Goal: Information Seeking & Learning: Learn about a topic

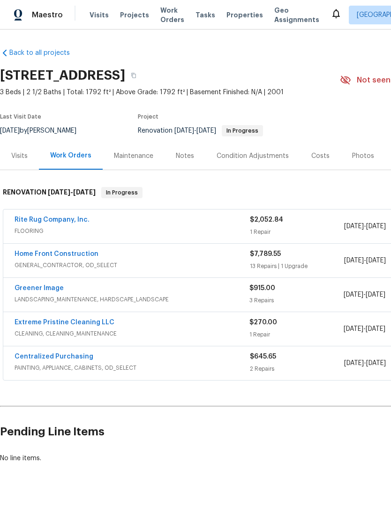
click at [18, 161] on div "Visits" at bounding box center [19, 156] width 39 height 28
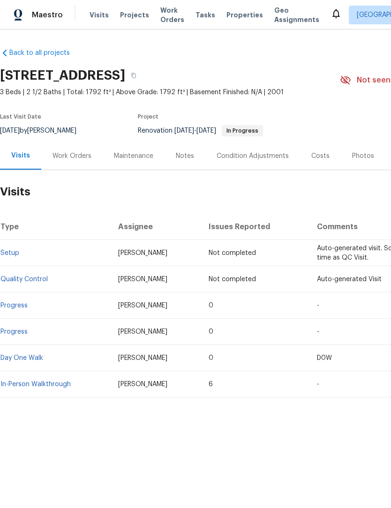
click at [21, 386] on link "In-Person Walkthrough" at bounding box center [35, 384] width 70 height 7
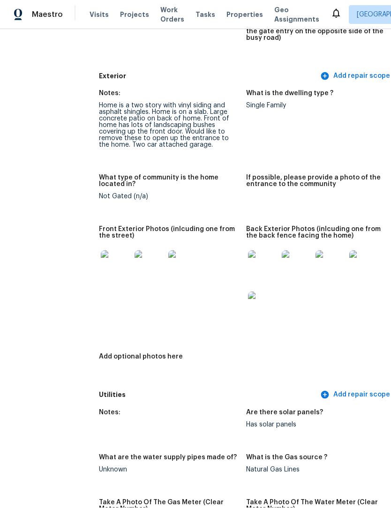
scroll to position [377, 15]
click at [321, 250] on img at bounding box center [330, 265] width 30 height 30
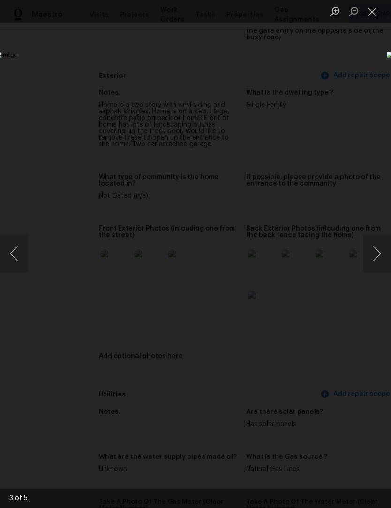
click at [370, 14] on button "Close lightbox" at bounding box center [372, 12] width 19 height 16
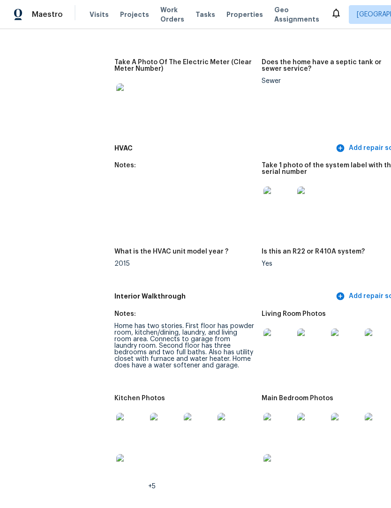
scroll to position [903, 0]
click at [297, 329] on img at bounding box center [312, 344] width 30 height 30
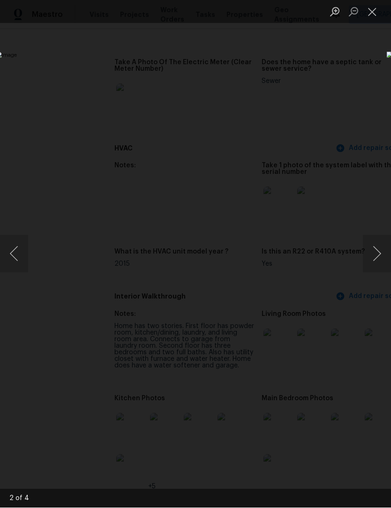
click at [375, 259] on button "Next image" at bounding box center [377, 254] width 28 height 38
click at [376, 257] on button "Next image" at bounding box center [377, 254] width 28 height 38
click at [377, 257] on button "Next image" at bounding box center [377, 254] width 28 height 38
click at [376, 255] on button "Next image" at bounding box center [377, 254] width 28 height 38
click at [374, 14] on button "Close lightbox" at bounding box center [372, 12] width 19 height 16
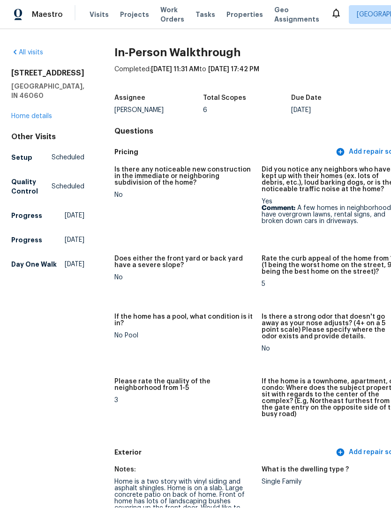
scroll to position [0, 0]
click at [22, 113] on link "Home details" at bounding box center [31, 116] width 41 height 7
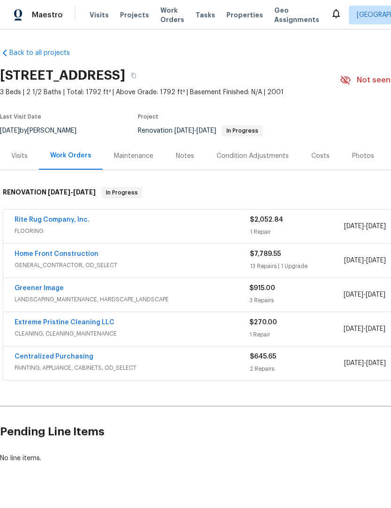
click at [32, 251] on link "Home Front Construction" at bounding box center [57, 254] width 84 height 7
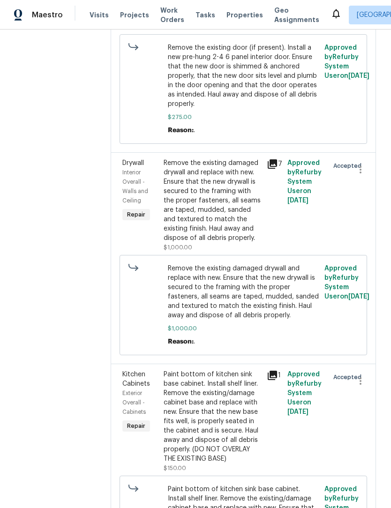
scroll to position [572, 0]
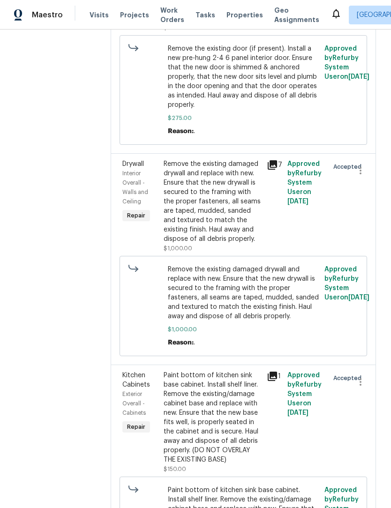
click at [277, 170] on icon at bounding box center [272, 164] width 9 height 9
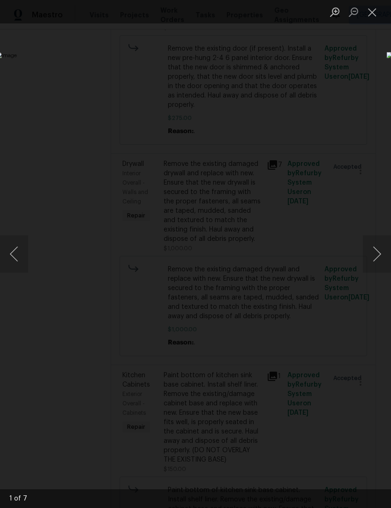
click at [377, 256] on button "Next image" at bounding box center [377, 254] width 28 height 38
click at [376, 255] on button "Next image" at bounding box center [377, 254] width 28 height 38
click at [377, 253] on button "Next image" at bounding box center [377, 254] width 28 height 38
click at [377, 252] on button "Next image" at bounding box center [377, 254] width 28 height 38
click at [375, 254] on button "Next image" at bounding box center [377, 254] width 28 height 38
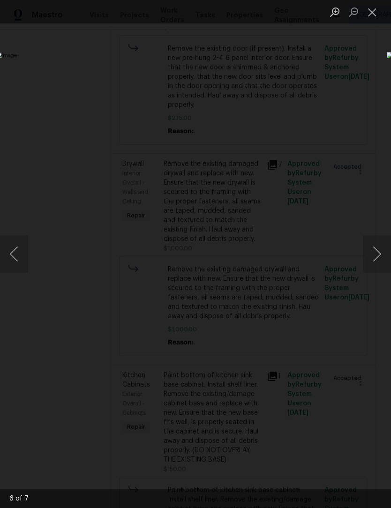
click at [376, 254] on button "Next image" at bounding box center [377, 254] width 28 height 38
click at [375, 18] on button "Close lightbox" at bounding box center [372, 12] width 19 height 16
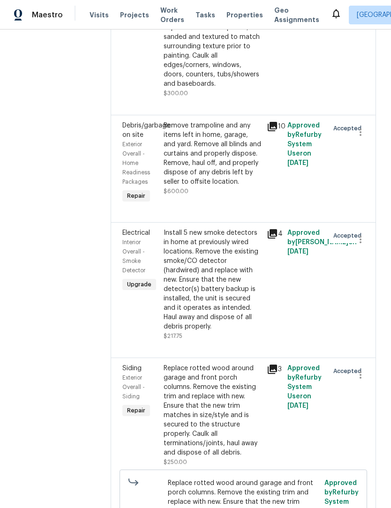
scroll to position [1422, 0]
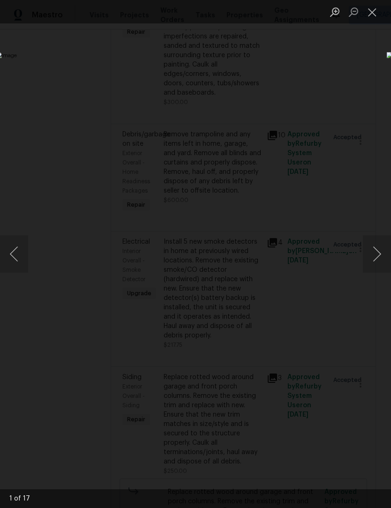
click at [377, 253] on button "Next image" at bounding box center [377, 254] width 28 height 38
click at [376, 252] on button "Next image" at bounding box center [377, 254] width 28 height 38
click at [376, 251] on button "Next image" at bounding box center [377, 254] width 28 height 38
click at [375, 254] on button "Next image" at bounding box center [377, 254] width 28 height 38
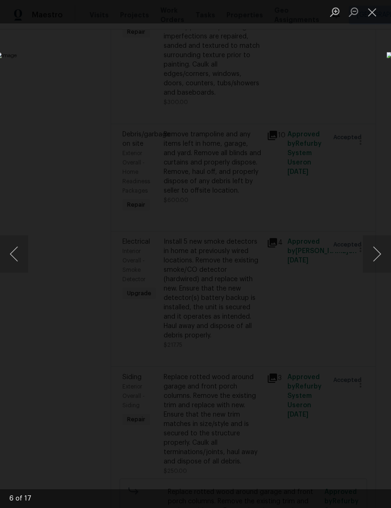
click at [15, 258] on button "Previous image" at bounding box center [14, 254] width 28 height 38
click at [14, 258] on button "Previous image" at bounding box center [14, 254] width 28 height 38
click at [16, 254] on button "Previous image" at bounding box center [14, 254] width 28 height 38
click at [17, 252] on button "Previous image" at bounding box center [14, 254] width 28 height 38
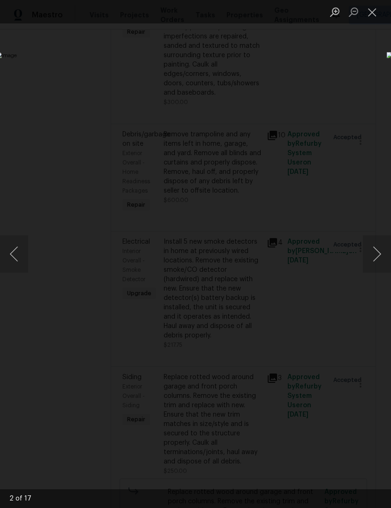
click at [16, 252] on button "Previous image" at bounding box center [14, 254] width 28 height 38
click at [15, 254] on button "Previous image" at bounding box center [14, 254] width 28 height 38
click at [16, 254] on button "Previous image" at bounding box center [14, 254] width 28 height 38
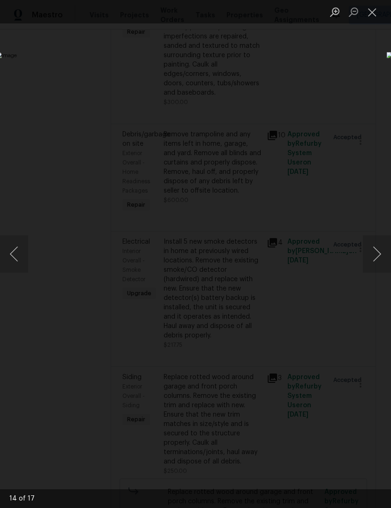
click at [16, 255] on button "Previous image" at bounding box center [14, 254] width 28 height 38
click at [16, 254] on button "Previous image" at bounding box center [14, 254] width 28 height 38
click at [20, 255] on button "Previous image" at bounding box center [14, 254] width 28 height 38
click at [18, 256] on button "Previous image" at bounding box center [14, 254] width 28 height 38
click at [19, 258] on button "Previous image" at bounding box center [14, 254] width 28 height 38
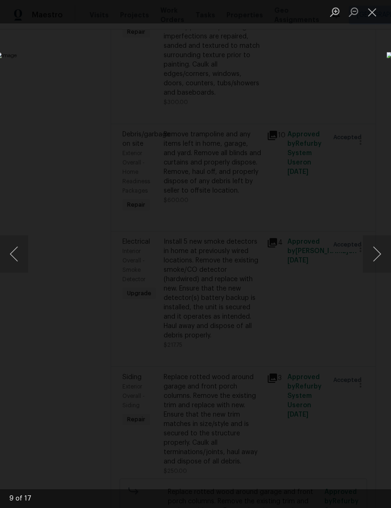
click at [17, 258] on button "Previous image" at bounding box center [14, 254] width 28 height 38
click at [18, 263] on button "Previous image" at bounding box center [14, 254] width 28 height 38
click at [18, 249] on button "Previous image" at bounding box center [14, 254] width 28 height 38
click at [17, 248] on button "Previous image" at bounding box center [14, 254] width 28 height 38
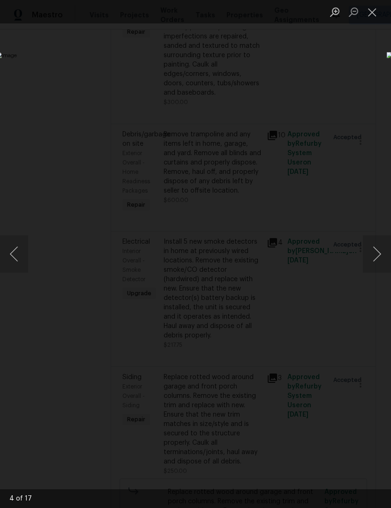
click at [375, 12] on button "Close lightbox" at bounding box center [372, 12] width 19 height 16
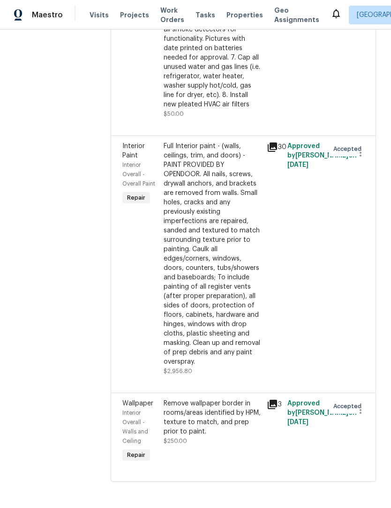
scroll to position [2442, 0]
click at [277, 152] on icon at bounding box center [272, 147] width 9 height 9
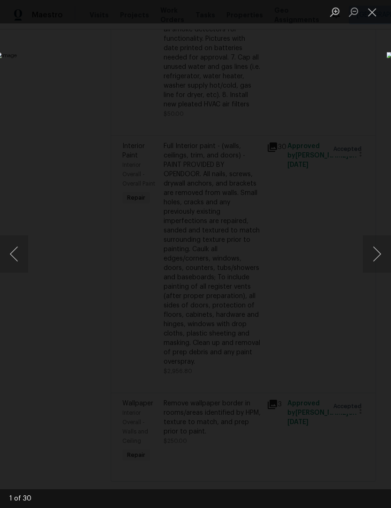
click at [378, 254] on button "Next image" at bounding box center [377, 254] width 28 height 38
click at [377, 252] on button "Next image" at bounding box center [377, 254] width 28 height 38
click at [375, 256] on button "Next image" at bounding box center [377, 254] width 28 height 38
click at [377, 253] on button "Next image" at bounding box center [377, 254] width 28 height 38
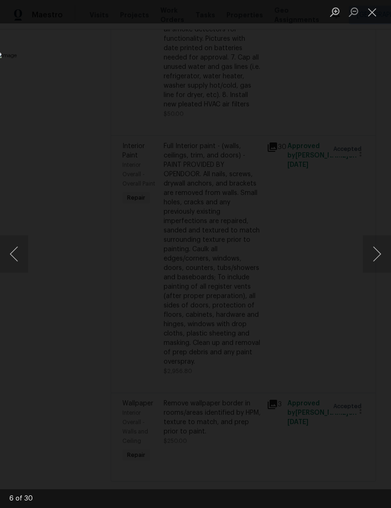
click at [378, 255] on button "Next image" at bounding box center [377, 254] width 28 height 38
click at [374, 255] on button "Next image" at bounding box center [377, 254] width 28 height 38
click at [373, 254] on button "Next image" at bounding box center [377, 254] width 28 height 38
click at [372, 253] on button "Next image" at bounding box center [377, 254] width 28 height 38
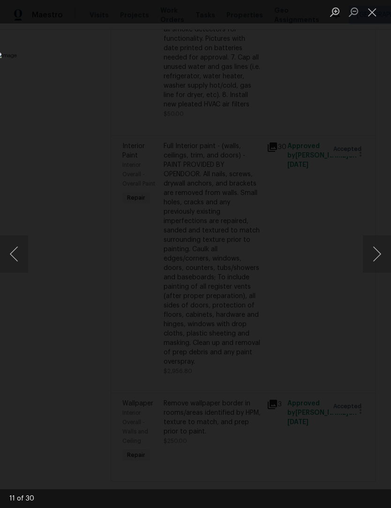
click at [374, 251] on button "Next image" at bounding box center [377, 254] width 28 height 38
click at [376, 252] on button "Next image" at bounding box center [377, 254] width 28 height 38
click at [376, 253] on button "Next image" at bounding box center [377, 254] width 28 height 38
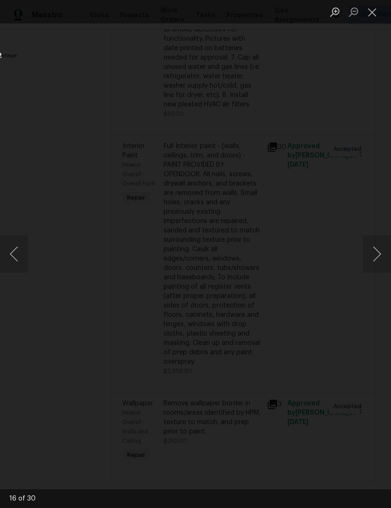
click at [376, 253] on button "Next image" at bounding box center [377, 254] width 28 height 38
click at [375, 254] on button "Next image" at bounding box center [377, 254] width 28 height 38
click at [376, 255] on button "Next image" at bounding box center [377, 254] width 28 height 38
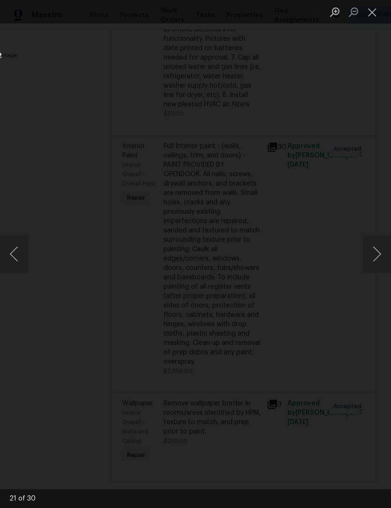
click at [375, 255] on button "Next image" at bounding box center [377, 254] width 28 height 38
click at [376, 255] on button "Next image" at bounding box center [377, 254] width 28 height 38
click at [376, 256] on button "Next image" at bounding box center [377, 254] width 28 height 38
click at [374, 250] on button "Next image" at bounding box center [377, 254] width 28 height 38
click at [376, 13] on button "Close lightbox" at bounding box center [372, 12] width 19 height 16
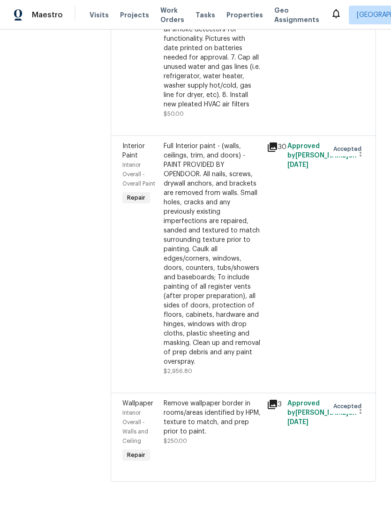
scroll to position [0, 0]
click at [277, 152] on icon at bounding box center [272, 147] width 9 height 9
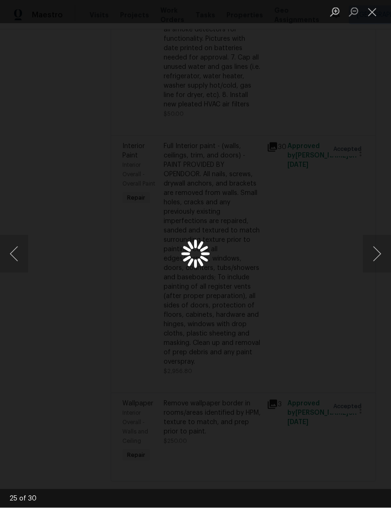
scroll to position [0, 0]
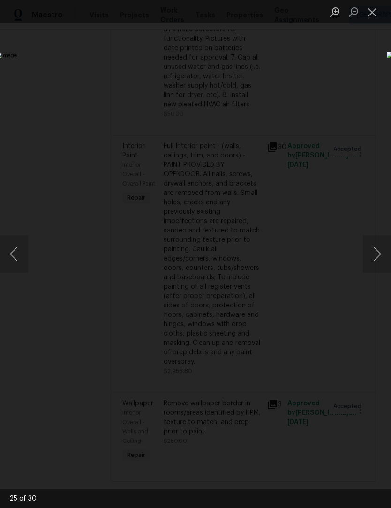
click at [20, 256] on button "Previous image" at bounding box center [14, 254] width 28 height 38
click at [19, 259] on button "Previous image" at bounding box center [14, 254] width 28 height 38
click at [380, 251] on button "Next image" at bounding box center [377, 254] width 28 height 38
click at [374, 255] on button "Next image" at bounding box center [377, 254] width 28 height 38
click at [374, 256] on button "Next image" at bounding box center [377, 254] width 28 height 38
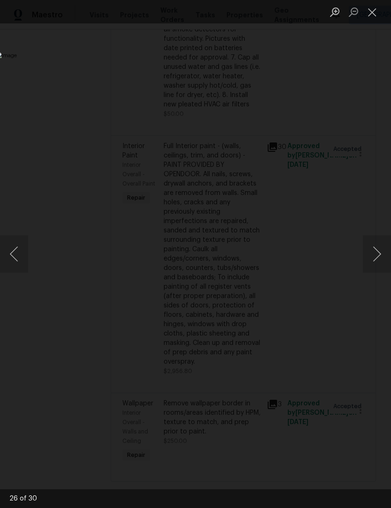
click at [375, 253] on button "Next image" at bounding box center [377, 254] width 28 height 38
click at [376, 251] on button "Next image" at bounding box center [377, 254] width 28 height 38
click at [375, 248] on button "Next image" at bounding box center [377, 254] width 28 height 38
click at [375, 256] on button "Next image" at bounding box center [377, 254] width 28 height 38
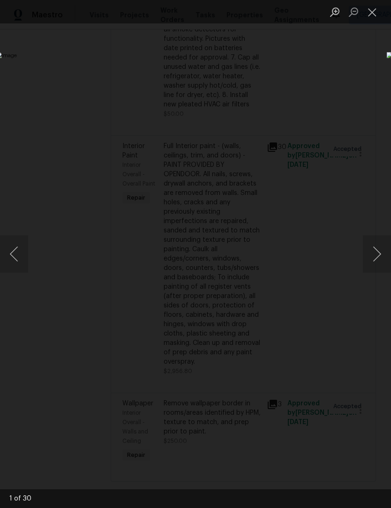
click at [375, 255] on button "Next image" at bounding box center [377, 254] width 28 height 38
click at [373, 13] on button "Close lightbox" at bounding box center [372, 12] width 19 height 16
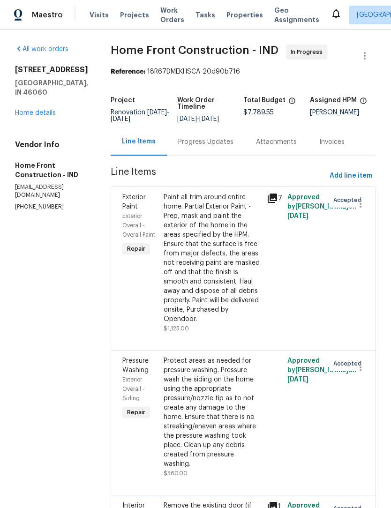
scroll to position [0, 0]
click at [48, 110] on link "Home details" at bounding box center [35, 113] width 41 height 7
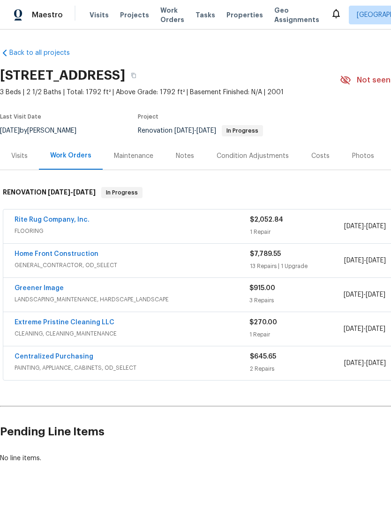
click at [21, 155] on div "Visits" at bounding box center [19, 155] width 16 height 9
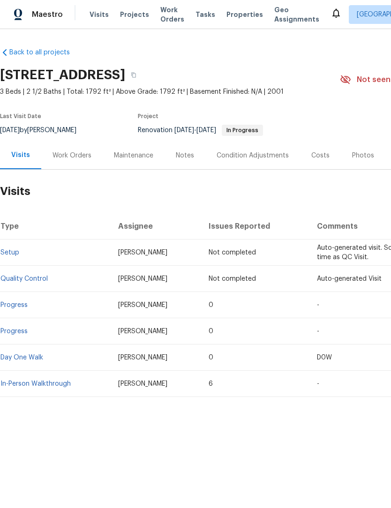
click at [50, 386] on link "In-Person Walkthrough" at bounding box center [35, 384] width 70 height 7
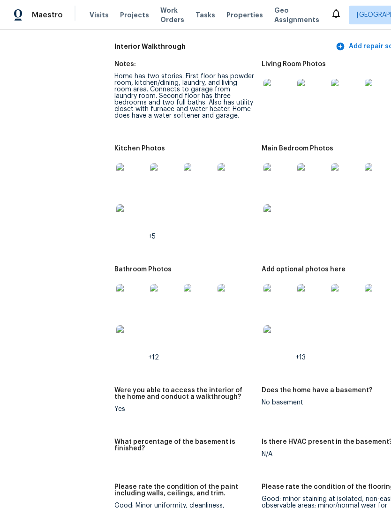
scroll to position [1158, 3]
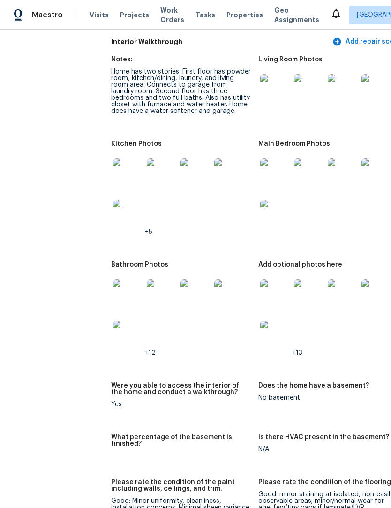
click at [270, 286] on img at bounding box center [275, 294] width 30 height 30
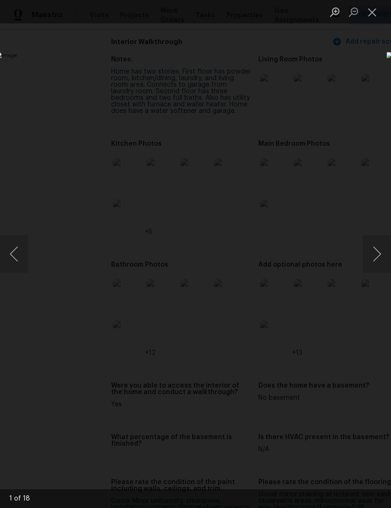
click at [380, 256] on button "Next image" at bounding box center [377, 254] width 28 height 38
click at [378, 255] on button "Next image" at bounding box center [377, 254] width 28 height 38
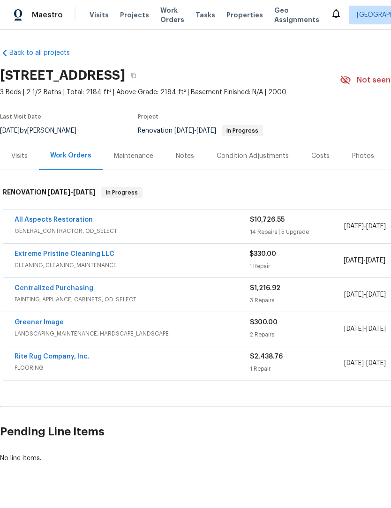
click at [23, 156] on div "Visits" at bounding box center [19, 155] width 16 height 9
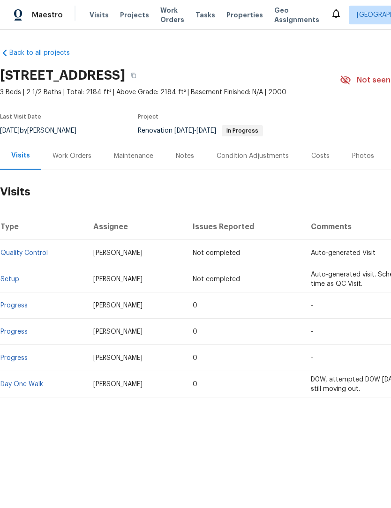
click at [20, 386] on link "Day One Walk" at bounding box center [21, 384] width 43 height 7
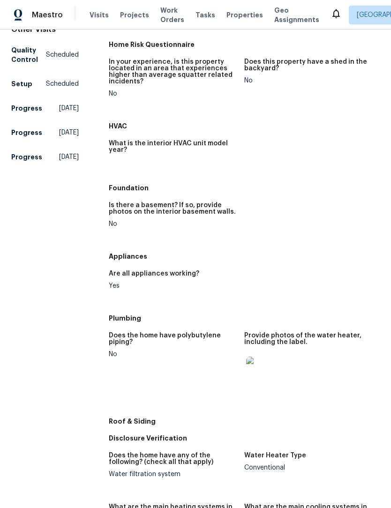
scroll to position [120, 0]
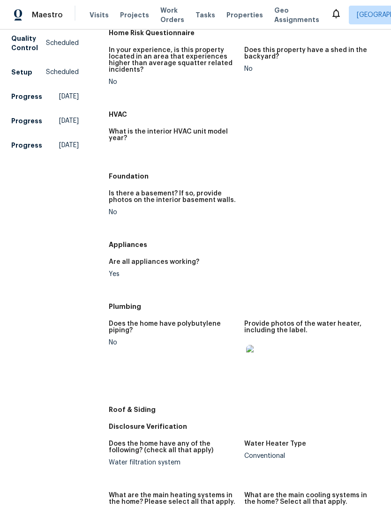
click at [267, 358] on img at bounding box center [261, 360] width 30 height 30
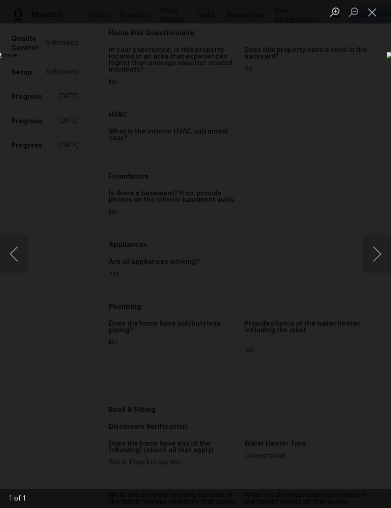
click at [288, 93] on div "Lightbox" at bounding box center [195, 254] width 391 height 508
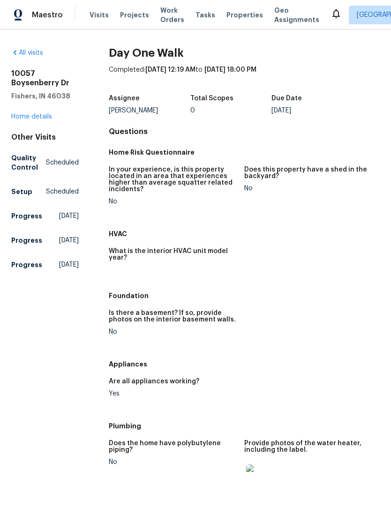
scroll to position [0, 0]
click at [45, 120] on link "Home details" at bounding box center [31, 116] width 41 height 7
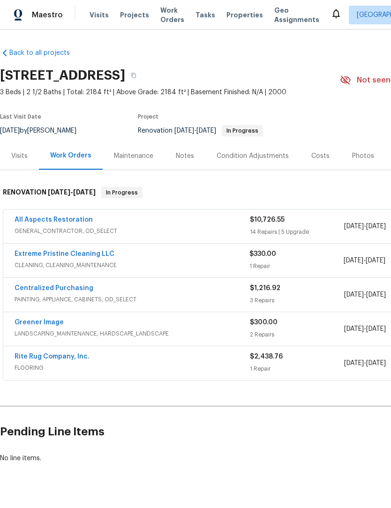
click at [72, 220] on link "All Aspects Restoration" at bounding box center [54, 220] width 78 height 7
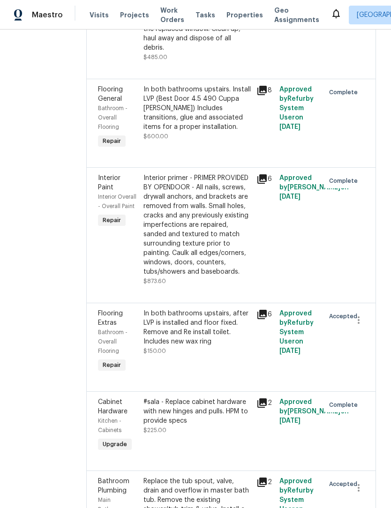
scroll to position [390, 0]
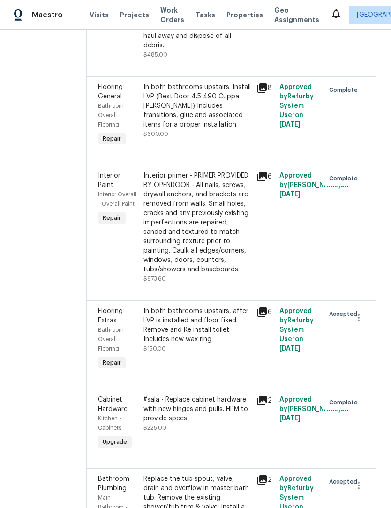
click at [267, 181] on icon at bounding box center [261, 176] width 9 height 9
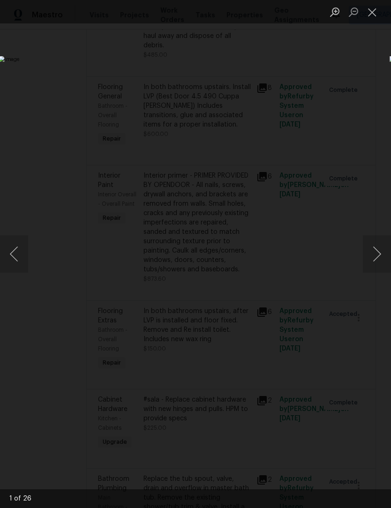
click at [374, 261] on button "Next image" at bounding box center [377, 254] width 28 height 38
click at [376, 261] on button "Next image" at bounding box center [377, 254] width 28 height 38
click at [374, 261] on button "Next image" at bounding box center [377, 254] width 28 height 38
click at [370, 262] on button "Next image" at bounding box center [377, 254] width 28 height 38
click at [371, 263] on button "Next image" at bounding box center [377, 254] width 28 height 38
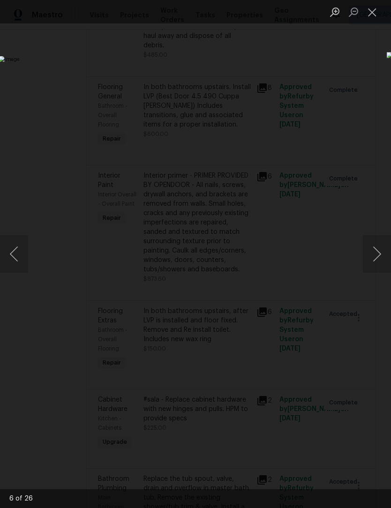
click at [371, 265] on button "Next image" at bounding box center [377, 254] width 28 height 38
click at [381, 33] on div "Lightbox" at bounding box center [195, 254] width 391 height 508
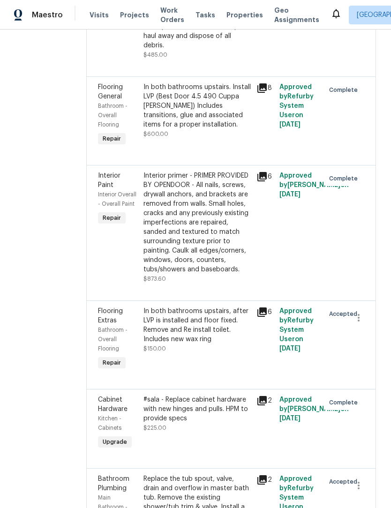
click at [381, 33] on div "Lightbox" at bounding box center [195, 254] width 391 height 508
click at [267, 181] on icon at bounding box center [261, 176] width 9 height 9
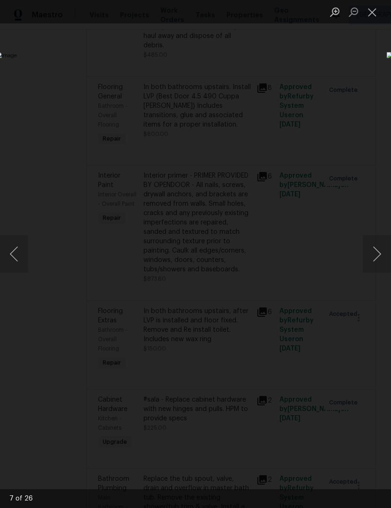
click at [373, 252] on button "Next image" at bounding box center [377, 254] width 28 height 38
click at [376, 252] on button "Next image" at bounding box center [377, 254] width 28 height 38
click at [377, 252] on button "Next image" at bounding box center [377, 254] width 28 height 38
click at [377, 255] on button "Next image" at bounding box center [377, 254] width 28 height 38
click at [377, 251] on button "Next image" at bounding box center [377, 254] width 28 height 38
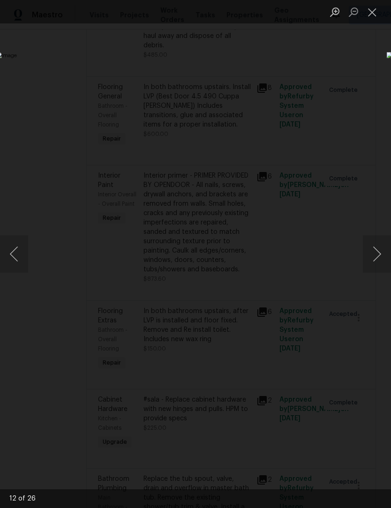
click at [378, 253] on button "Next image" at bounding box center [377, 254] width 28 height 38
click at [378, 252] on button "Next image" at bounding box center [377, 254] width 28 height 38
click at [376, 255] on button "Next image" at bounding box center [377, 254] width 28 height 38
click at [375, 255] on button "Next image" at bounding box center [377, 254] width 28 height 38
click at [377, 256] on button "Next image" at bounding box center [377, 254] width 28 height 38
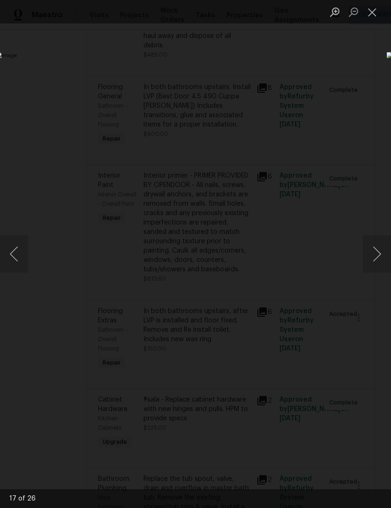
click at [376, 254] on button "Next image" at bounding box center [377, 254] width 28 height 38
click at [376, 255] on button "Next image" at bounding box center [377, 254] width 28 height 38
click at [377, 256] on button "Next image" at bounding box center [377, 254] width 28 height 38
click at [377, 257] on button "Next image" at bounding box center [377, 254] width 28 height 38
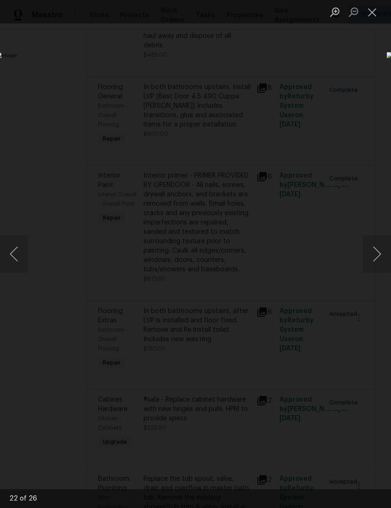
click at [379, 255] on button "Next image" at bounding box center [377, 254] width 28 height 38
click at [378, 257] on button "Next image" at bounding box center [377, 254] width 28 height 38
click at [379, 258] on button "Next image" at bounding box center [377, 254] width 28 height 38
click at [376, 262] on button "Next image" at bounding box center [377, 254] width 28 height 38
click at [376, 255] on button "Next image" at bounding box center [377, 254] width 28 height 38
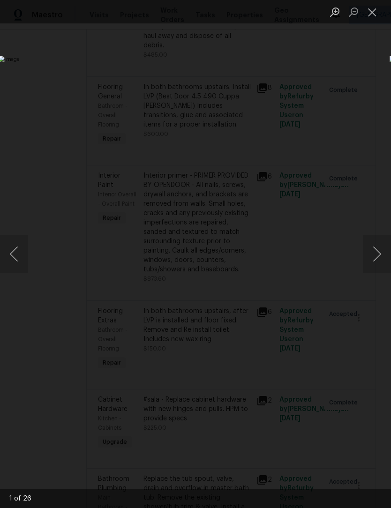
click at [377, 13] on button "Close lightbox" at bounding box center [372, 12] width 19 height 16
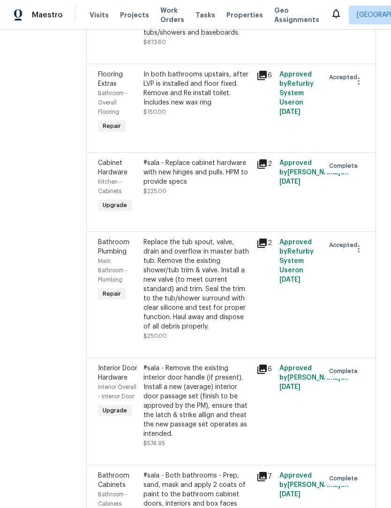
scroll to position [635, 0]
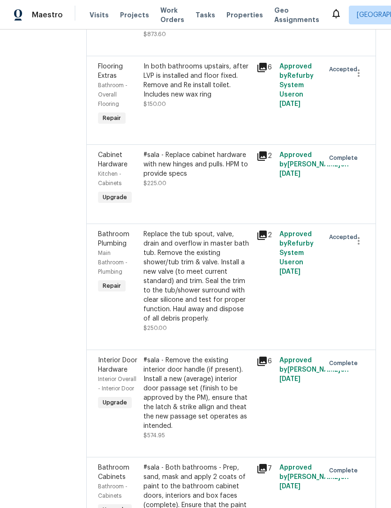
click at [267, 161] on icon at bounding box center [261, 155] width 9 height 9
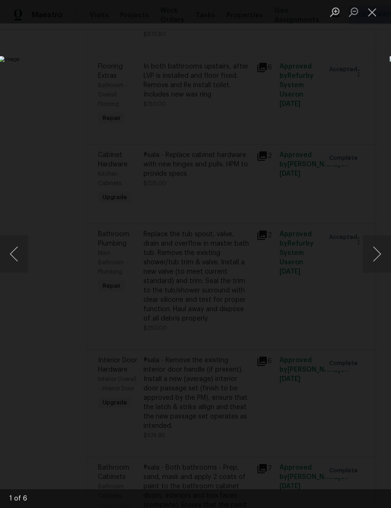
click at [378, 251] on button "Next image" at bounding box center [377, 254] width 28 height 38
click at [375, 253] on button "Next image" at bounding box center [377, 254] width 28 height 38
click at [378, 254] on button "Next image" at bounding box center [377, 254] width 28 height 38
click at [374, 253] on button "Next image" at bounding box center [377, 254] width 28 height 38
click at [379, 246] on button "Next image" at bounding box center [377, 254] width 28 height 38
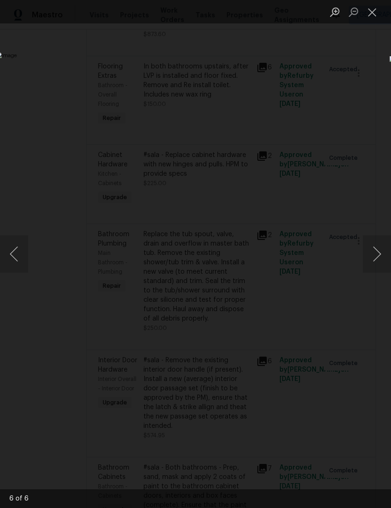
click at [372, 15] on button "Close lightbox" at bounding box center [372, 12] width 19 height 16
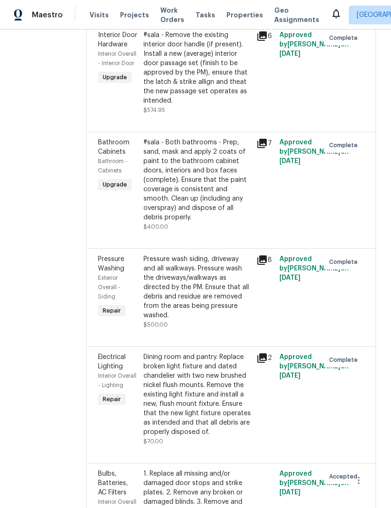
scroll to position [961, 0]
click at [267, 264] on icon at bounding box center [261, 259] width 9 height 9
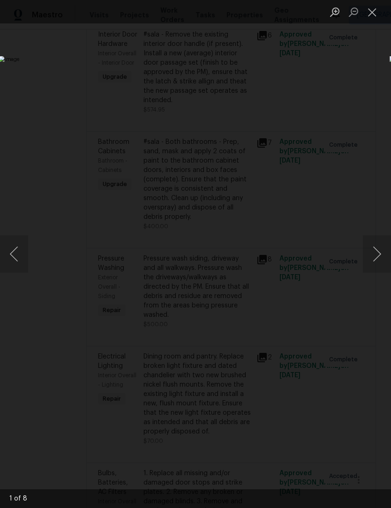
click at [377, 256] on button "Next image" at bounding box center [377, 254] width 28 height 38
click at [379, 256] on button "Next image" at bounding box center [377, 254] width 28 height 38
click at [381, 257] on button "Next image" at bounding box center [377, 254] width 28 height 38
click at [376, 254] on button "Next image" at bounding box center [377, 254] width 28 height 38
click at [373, 14] on button "Close lightbox" at bounding box center [372, 12] width 19 height 16
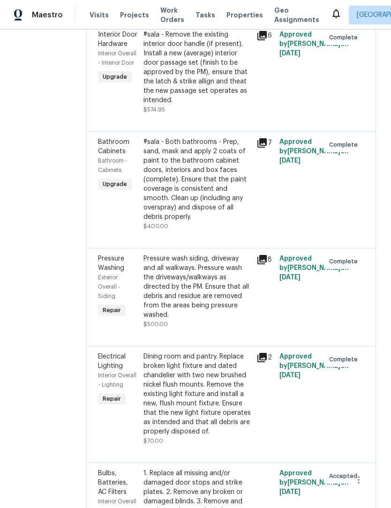
click at [268, 149] on icon at bounding box center [261, 142] width 11 height 11
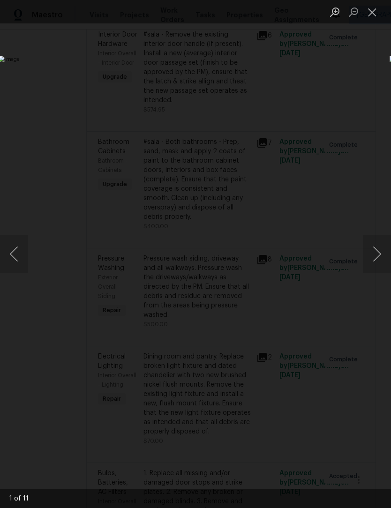
click at [375, 256] on button "Next image" at bounding box center [377, 254] width 28 height 38
click at [374, 257] on button "Next image" at bounding box center [377, 254] width 28 height 38
click at [375, 257] on button "Next image" at bounding box center [377, 254] width 28 height 38
click at [372, 255] on button "Next image" at bounding box center [377, 254] width 28 height 38
click at [370, 261] on button "Next image" at bounding box center [377, 254] width 28 height 38
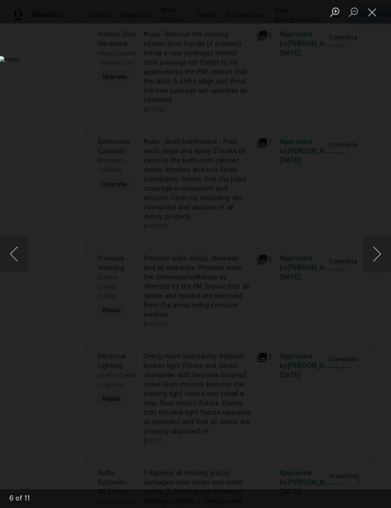
click at [374, 256] on button "Next image" at bounding box center [377, 254] width 28 height 38
click at [24, 249] on button "Previous image" at bounding box center [14, 254] width 28 height 38
click at [380, 264] on button "Next image" at bounding box center [377, 254] width 28 height 38
click at [375, 251] on button "Next image" at bounding box center [377, 254] width 28 height 38
click at [374, 255] on button "Next image" at bounding box center [377, 254] width 28 height 38
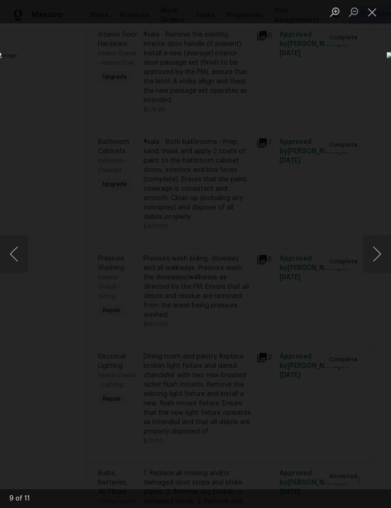
click at [378, 256] on button "Next image" at bounding box center [377, 254] width 28 height 38
click at [378, 250] on button "Next image" at bounding box center [377, 254] width 28 height 38
click at [377, 254] on button "Next image" at bounding box center [377, 254] width 28 height 38
click at [381, 4] on button "Close lightbox" at bounding box center [372, 12] width 19 height 16
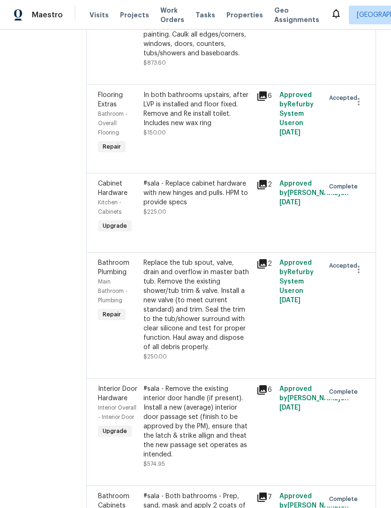
scroll to position [601, 0]
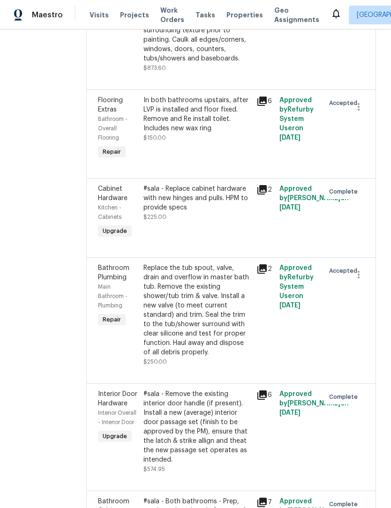
click at [267, 195] on icon at bounding box center [261, 189] width 9 height 9
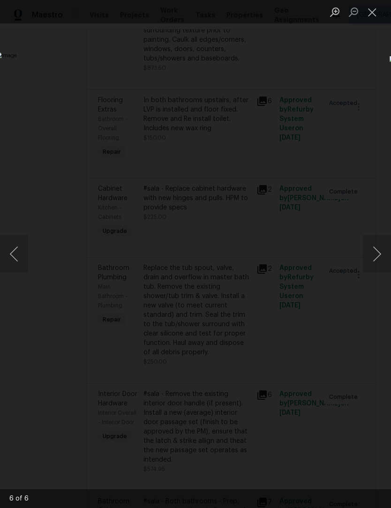
click at [382, 253] on button "Next image" at bounding box center [377, 254] width 28 height 38
click at [25, 254] on button "Previous image" at bounding box center [14, 254] width 28 height 38
click at [20, 258] on button "Previous image" at bounding box center [14, 254] width 28 height 38
click at [12, 255] on button "Previous image" at bounding box center [14, 254] width 28 height 38
click at [13, 256] on button "Previous image" at bounding box center [14, 254] width 28 height 38
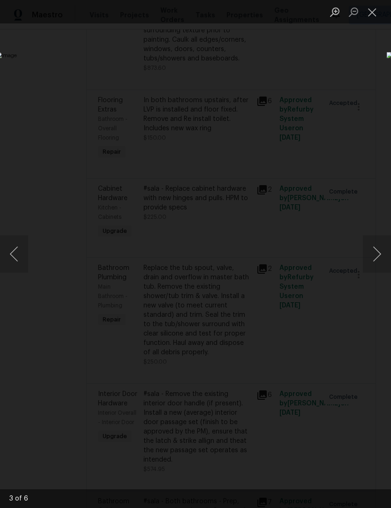
click at [14, 253] on button "Previous image" at bounding box center [14, 254] width 28 height 38
click at [15, 249] on button "Previous image" at bounding box center [14, 254] width 28 height 38
click at [369, 20] on button "Close lightbox" at bounding box center [372, 12] width 19 height 16
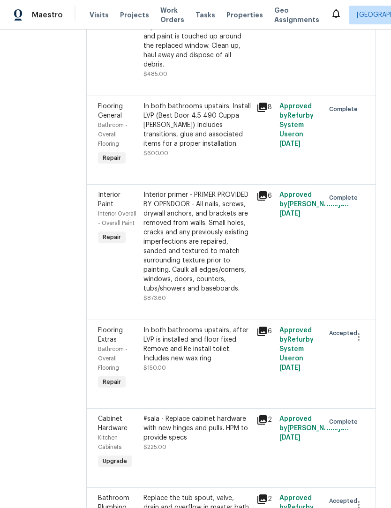
scroll to position [371, 0]
click at [267, 201] on icon at bounding box center [261, 196] width 9 height 9
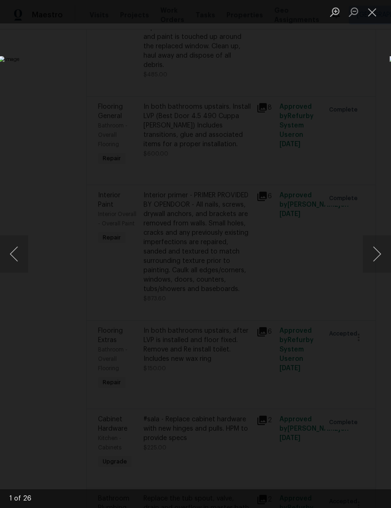
click at [17, 255] on button "Previous image" at bounding box center [14, 254] width 28 height 38
click at [15, 250] on button "Previous image" at bounding box center [14, 254] width 28 height 38
click at [372, 14] on button "Close lightbox" at bounding box center [372, 12] width 19 height 16
